Goal: Navigation & Orientation: Go to known website

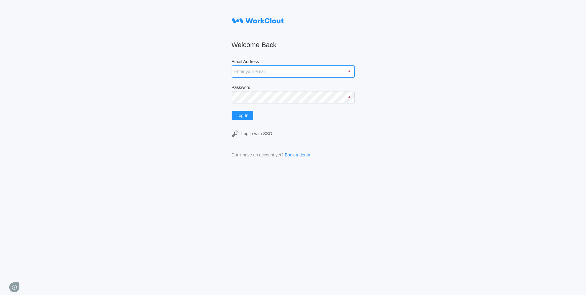
click at [260, 69] on input "Email Address" at bounding box center [292, 71] width 123 height 12
type input "[EMAIL_ADDRESS][PERSON_NAME][DOMAIN_NAME]"
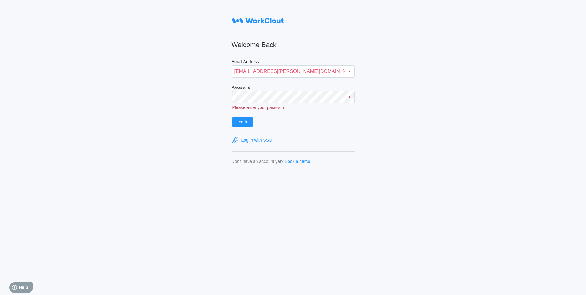
click at [259, 132] on form "Welcome Back Email Address [EMAIL_ADDRESS][PERSON_NAME][DOMAIN_NAME] Password P…" at bounding box center [292, 89] width 123 height 149
click at [260, 139] on div "Log in with SSO" at bounding box center [256, 139] width 31 height 5
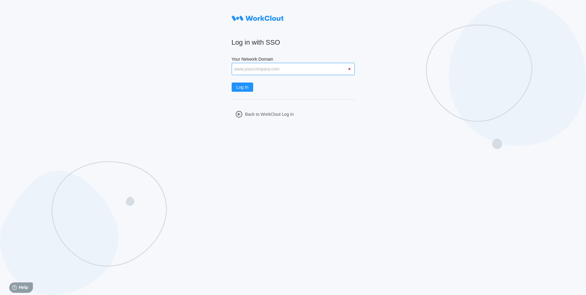
click at [300, 69] on input "Your Network Domain" at bounding box center [292, 69] width 123 height 12
type input "[EMAIL_ADDRESS][PERSON_NAME][DOMAIN_NAME]"
click at [243, 88] on span "Log In" at bounding box center [242, 87] width 12 height 4
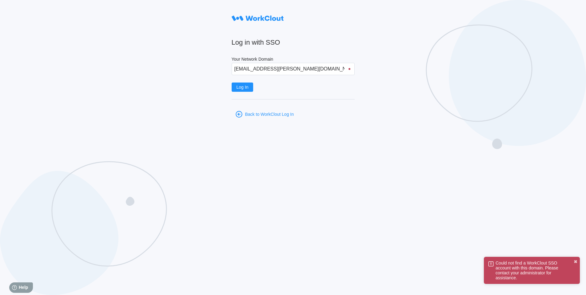
click at [239, 114] on icon at bounding box center [238, 114] width 2 height 3
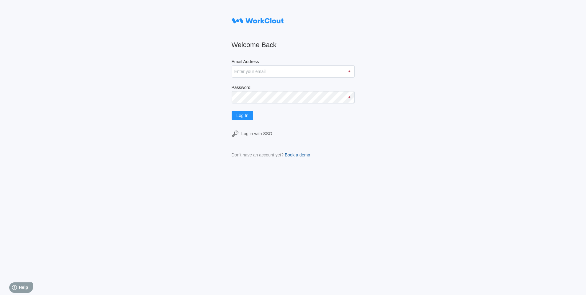
click at [302, 154] on div "Book a demo" at bounding box center [298, 154] width 26 height 5
